Goal: Check status: Check status

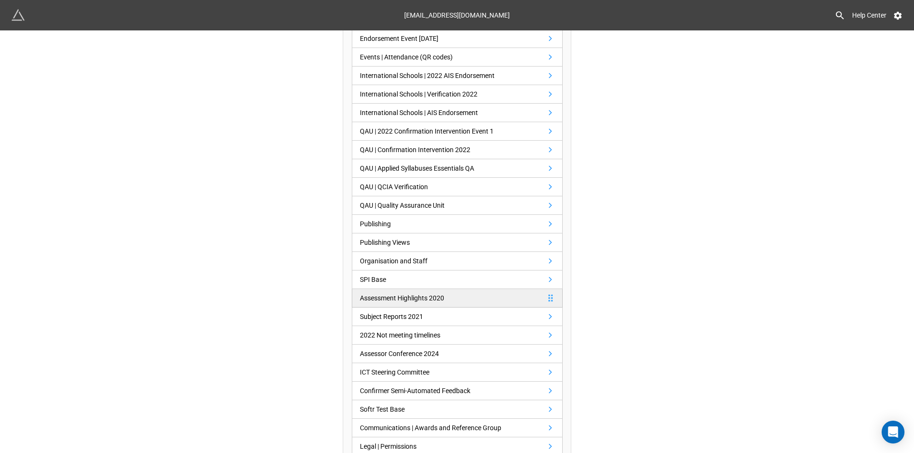
scroll to position [333, 0]
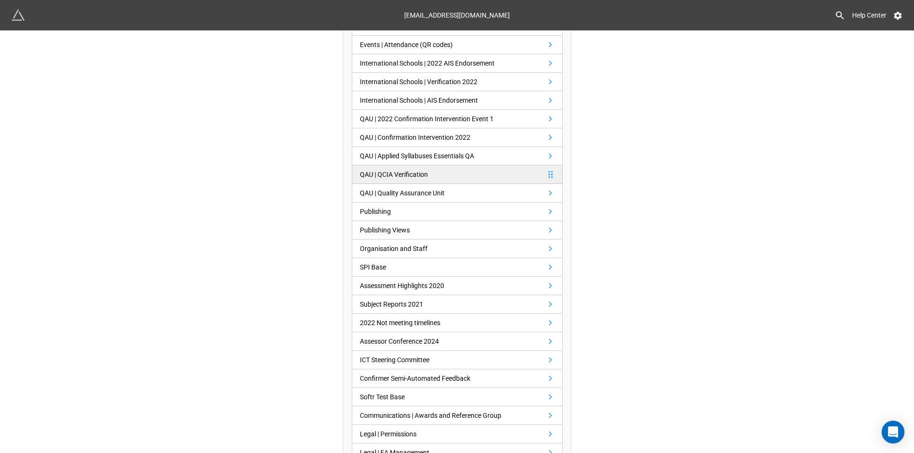
click at [423, 173] on div "QAU | QCIA Verification" at bounding box center [394, 174] width 68 height 10
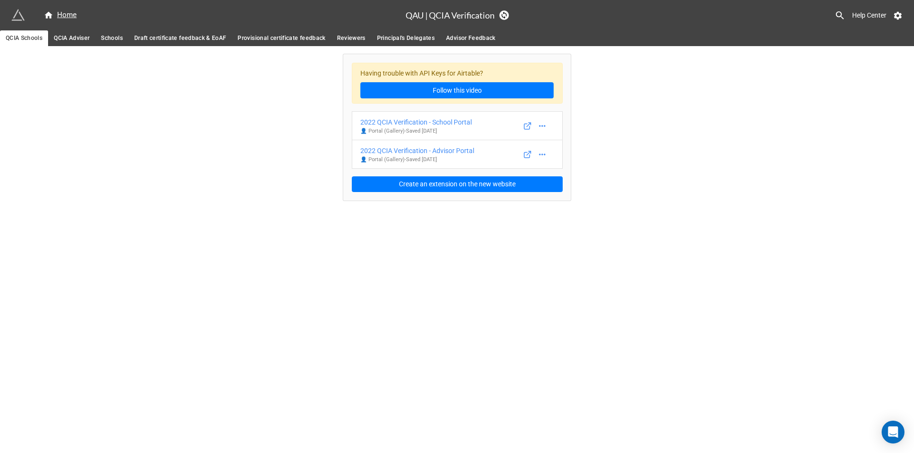
click at [264, 45] on link "Provisional certificate feedback" at bounding box center [281, 38] width 99 height 16
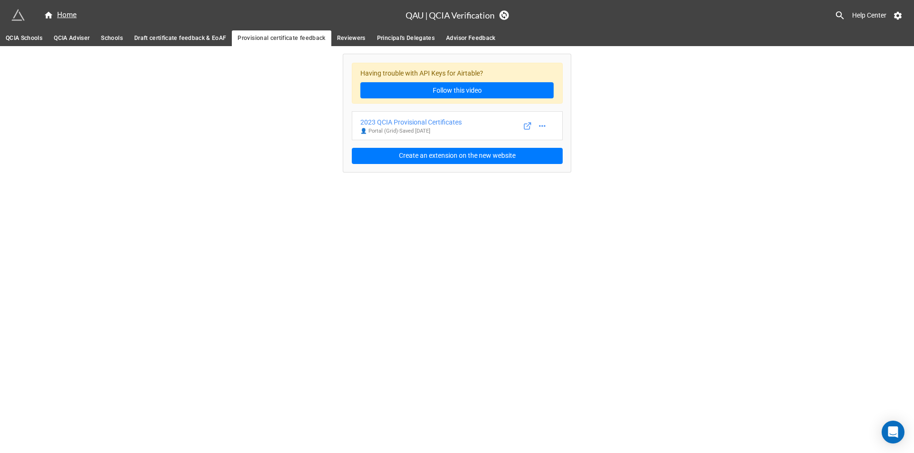
click at [214, 46] on link "Draft certificate feedback & EoAF" at bounding box center [180, 38] width 104 height 16
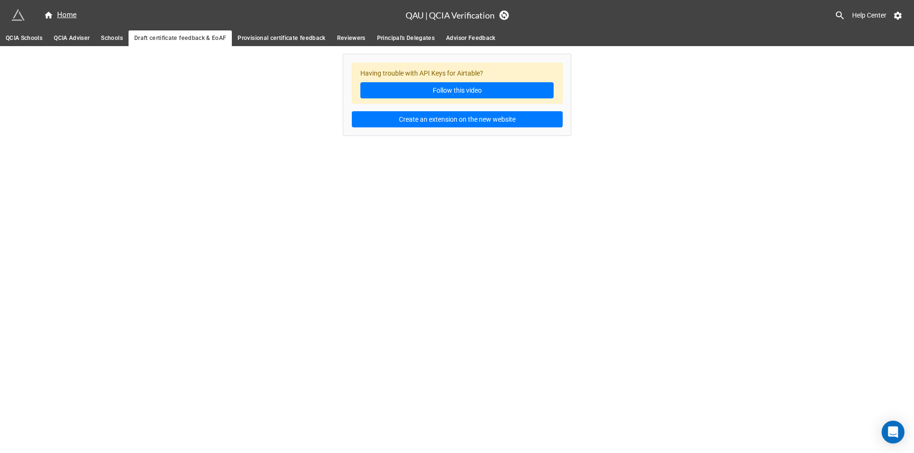
click at [259, 39] on span "Provisional certificate feedback" at bounding box center [281, 38] width 88 height 10
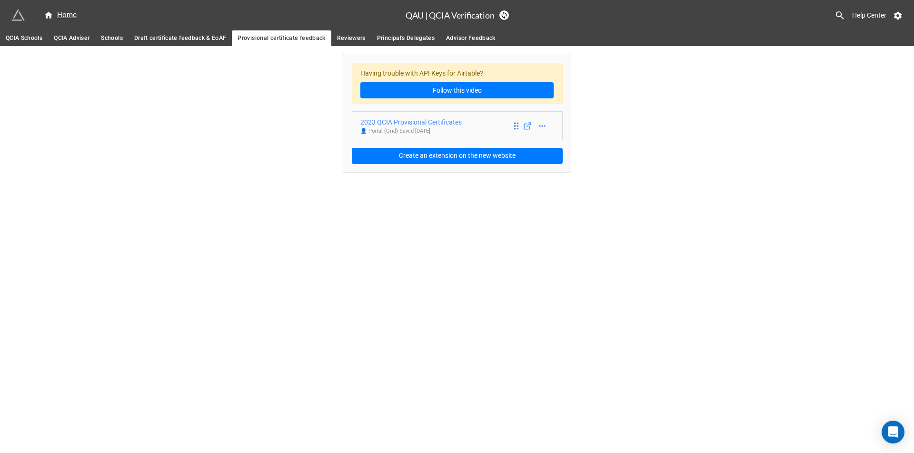
click at [409, 121] on div "2023 QCIA Provisional Certificates" at bounding box center [410, 122] width 101 height 10
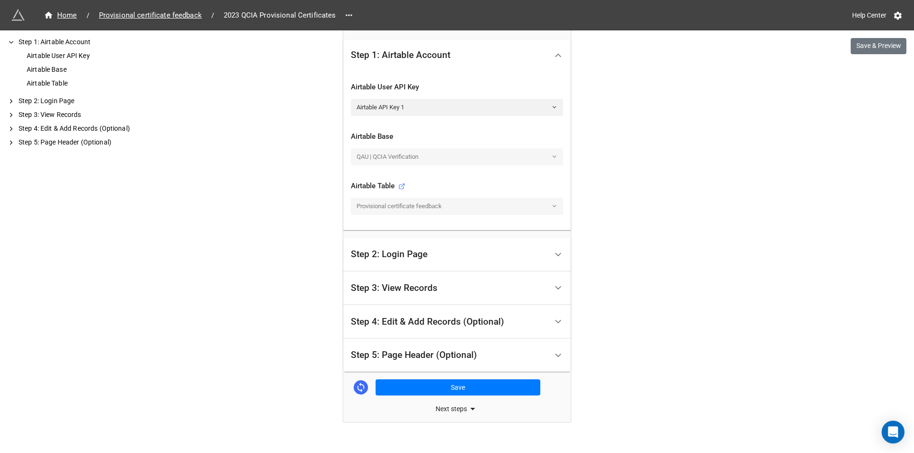
scroll to position [262, 0]
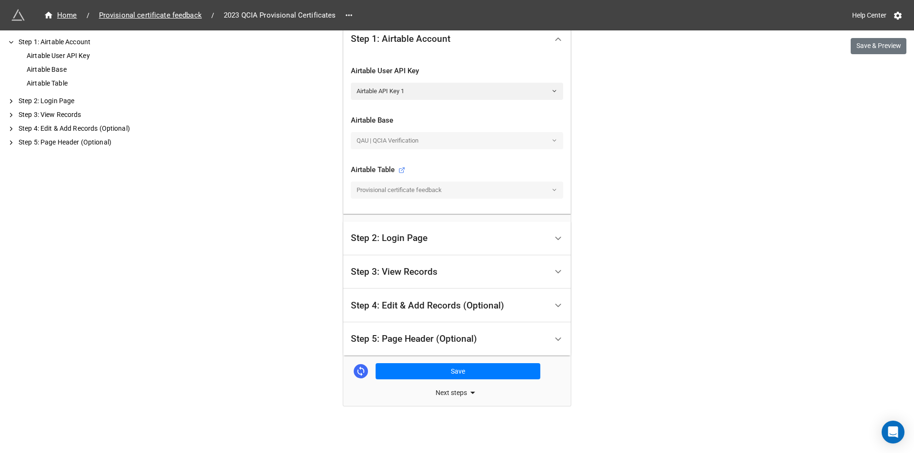
click at [377, 262] on div "Step 3: View Records" at bounding box center [449, 272] width 197 height 22
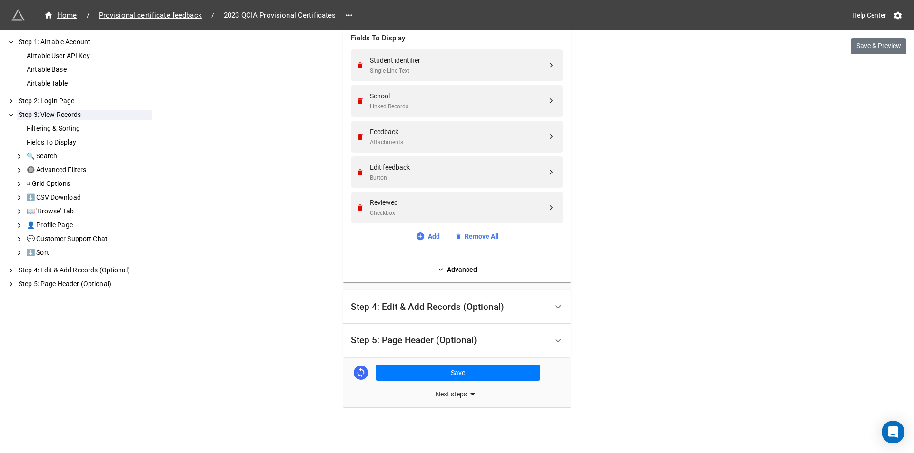
scroll to position [443, 0]
click at [383, 301] on div "Step 4: Edit & Add Records (Optional)" at bounding box center [427, 306] width 153 height 10
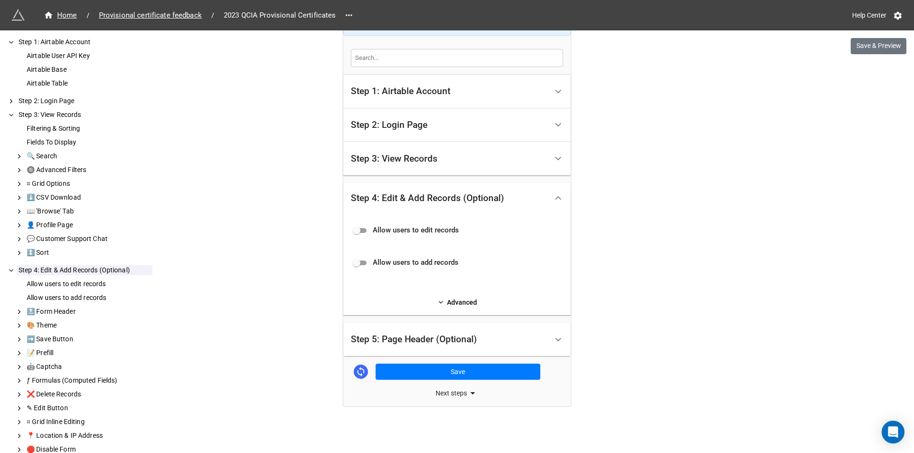
scroll to position [204, 0]
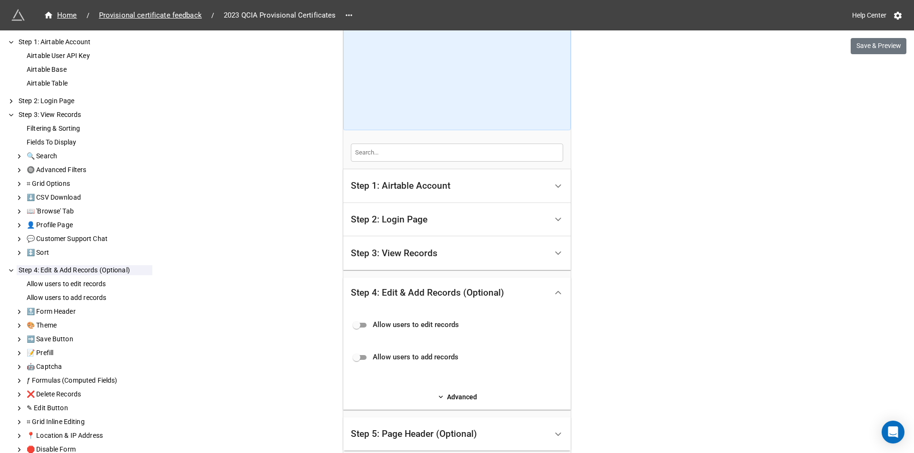
click at [393, 226] on div "Step 2: Login Page" at bounding box center [449, 220] width 197 height 22
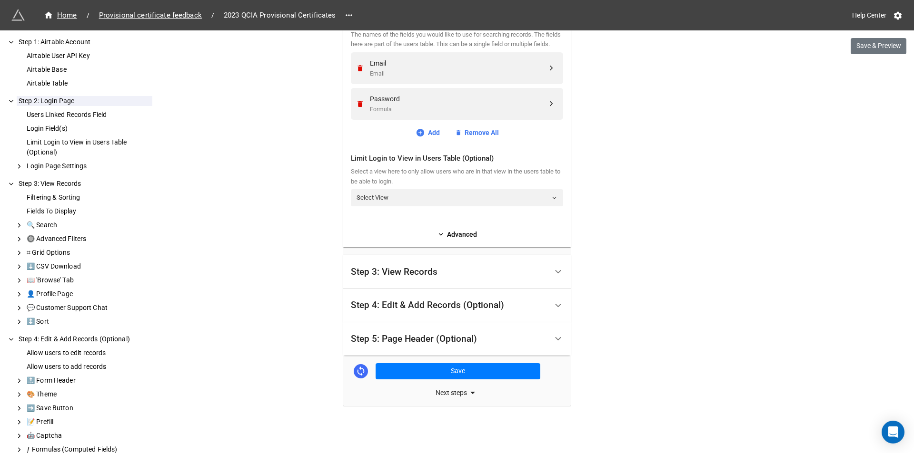
scroll to position [424, 0]
click at [453, 239] on link "Advanced" at bounding box center [457, 234] width 212 height 10
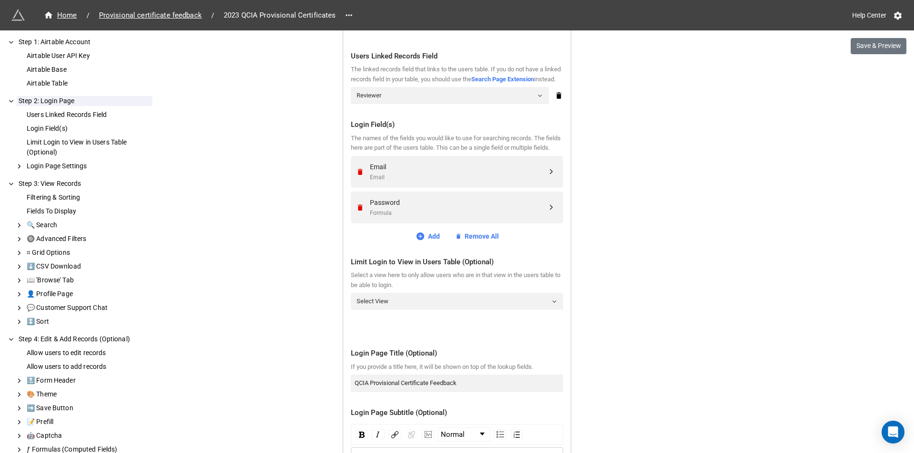
scroll to position [281, 0]
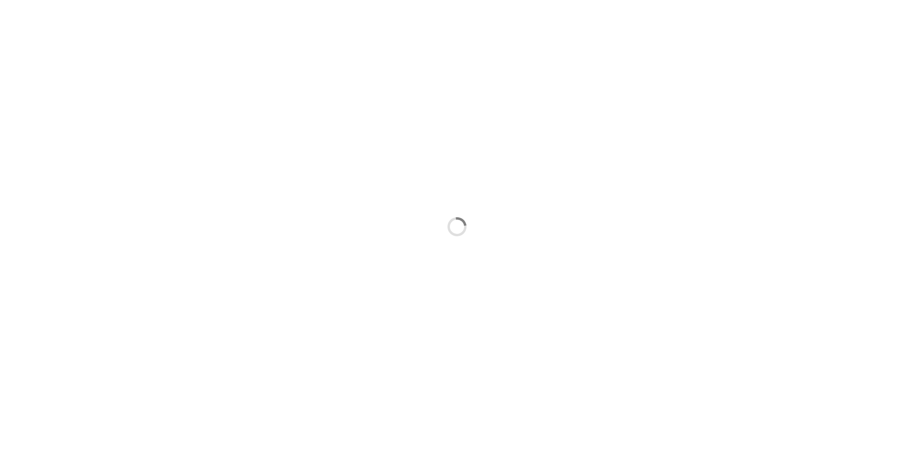
click at [357, 133] on div at bounding box center [457, 226] width 914 height 453
